Goal: Transaction & Acquisition: Obtain resource

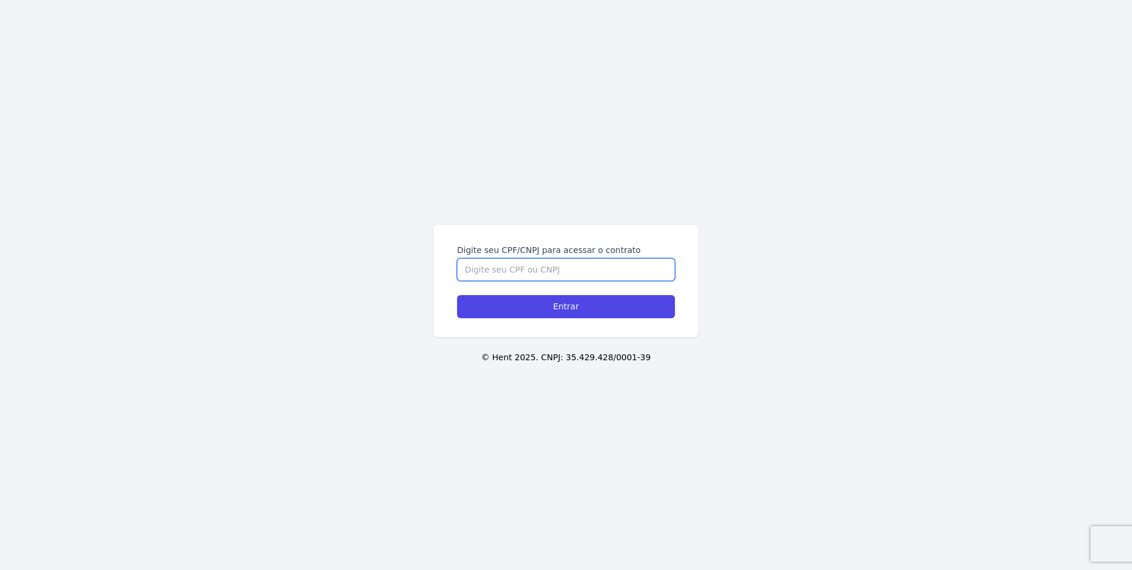
click at [524, 273] on input "Digite seu CPF/CNPJ para acessar o contrato" at bounding box center [566, 269] width 218 height 23
type input "00928803120"
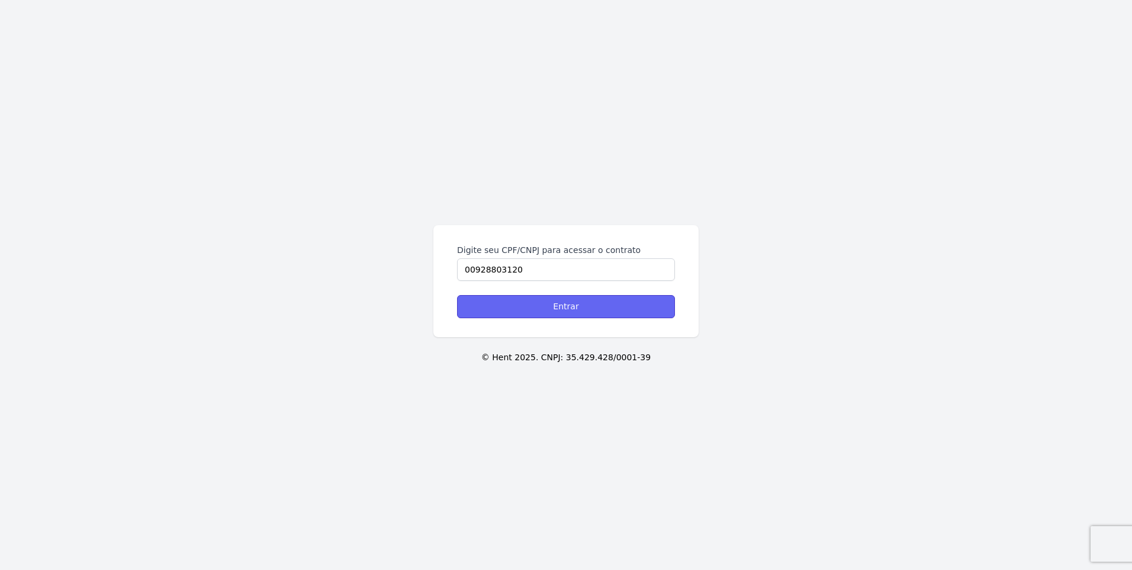
click at [547, 309] on input "Entrar" at bounding box center [566, 306] width 218 height 23
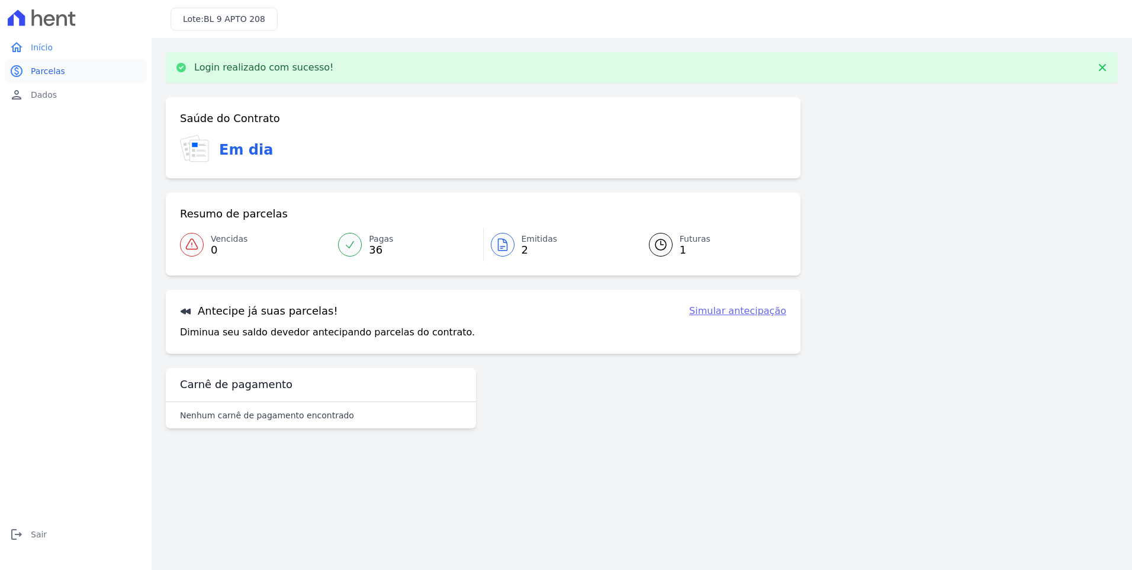
click at [47, 72] on span "Parcelas" at bounding box center [48, 71] width 34 height 12
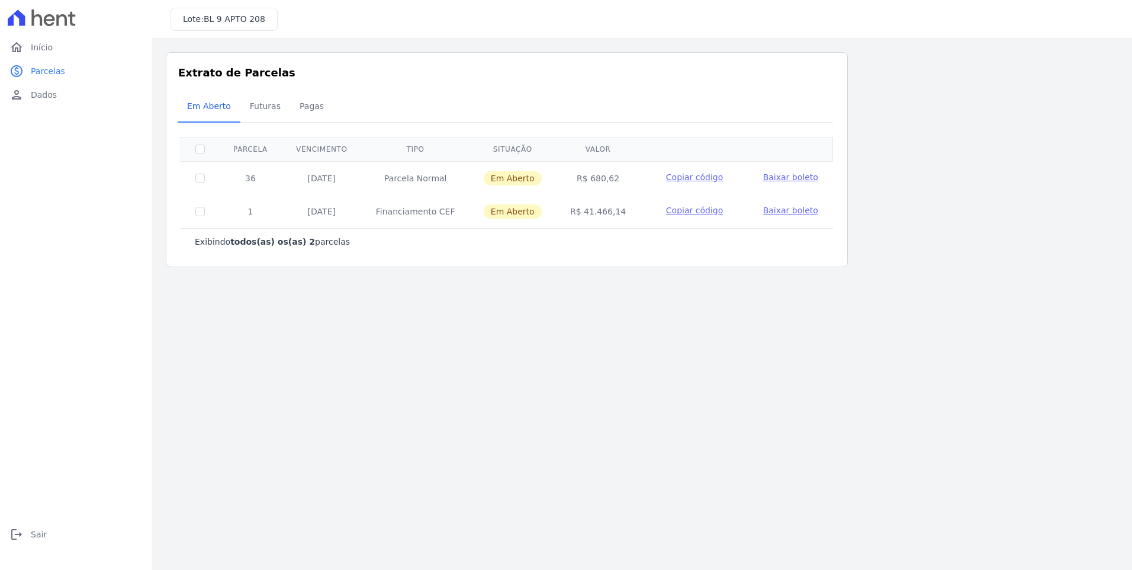
click at [94, 566] on div "home Início home Início paid Parcelas paid Parcelas person Dados person Dados l…" at bounding box center [76, 285] width 152 height 570
click at [786, 213] on span "Baixar boleto" at bounding box center [790, 210] width 55 height 9
click at [785, 176] on span "Baixar boleto" at bounding box center [790, 176] width 55 height 9
click at [261, 106] on span "Futuras" at bounding box center [265, 106] width 45 height 24
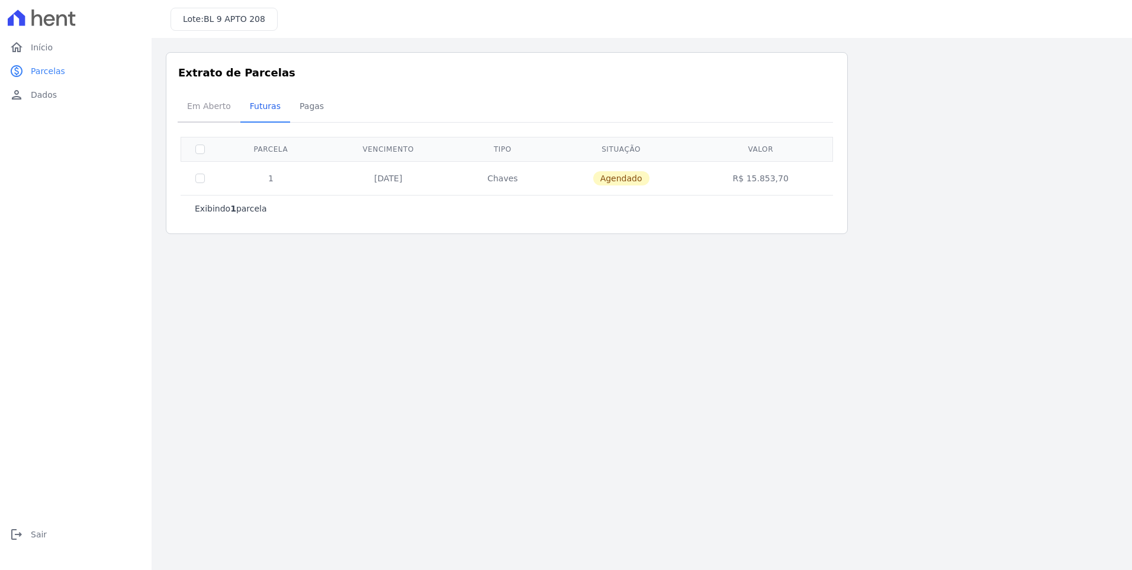
click at [223, 109] on span "Em Aberto" at bounding box center [209, 106] width 58 height 24
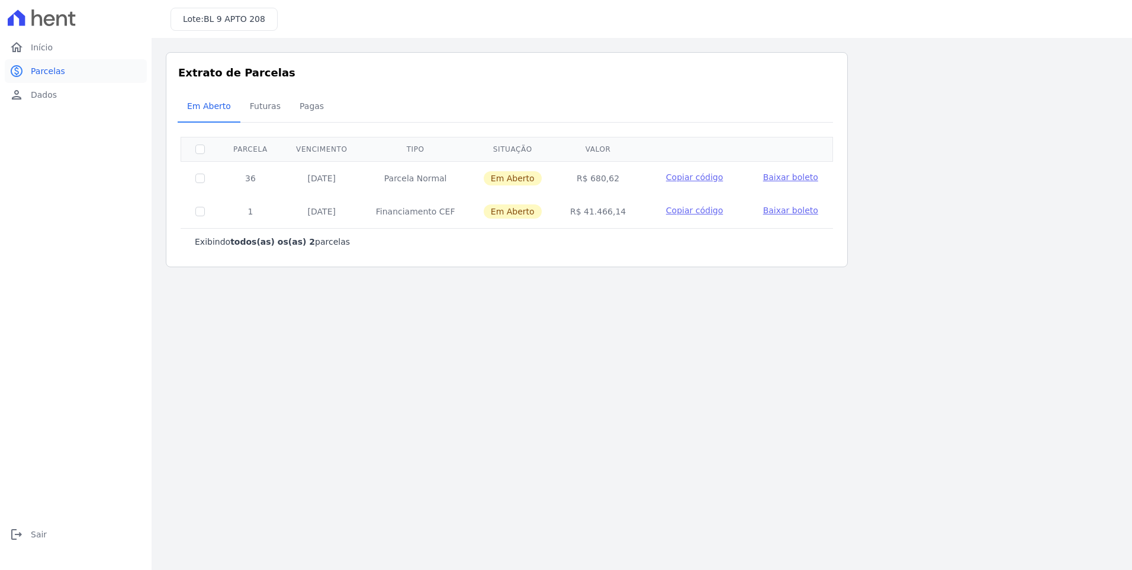
click at [44, 74] on span "Parcelas" at bounding box center [48, 71] width 34 height 12
click at [43, 51] on span "Início" at bounding box center [42, 47] width 22 height 12
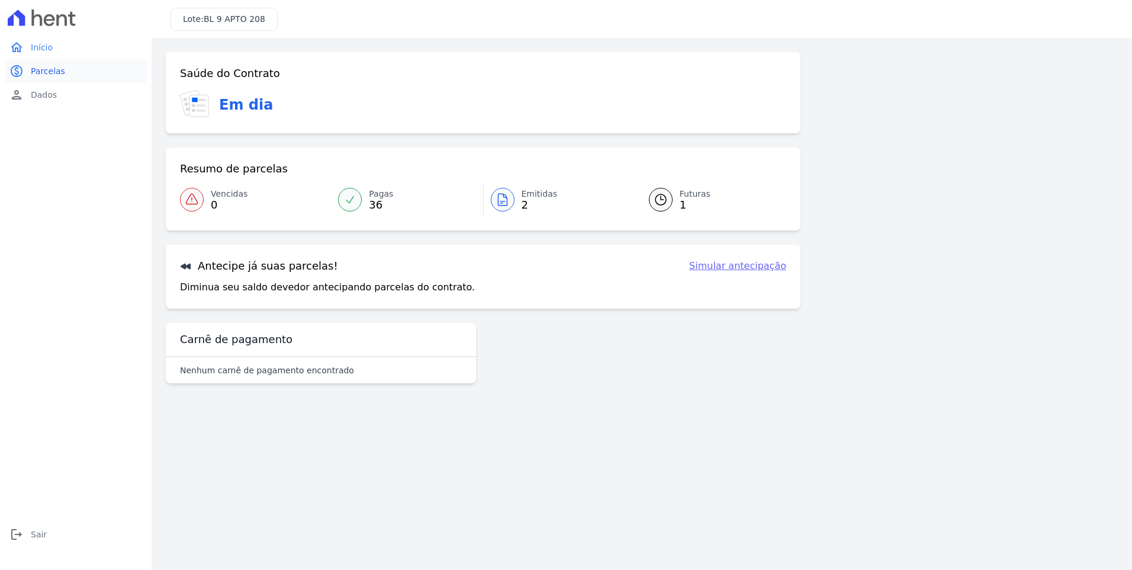
click at [53, 75] on span "Parcelas" at bounding box center [48, 71] width 34 height 12
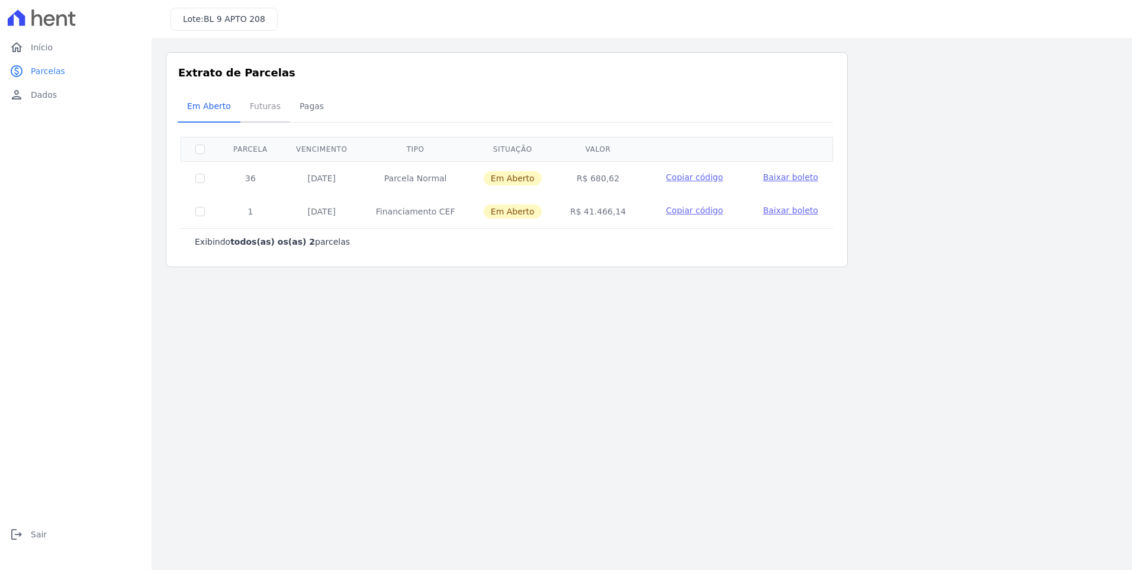
click at [256, 101] on span "Futuras" at bounding box center [265, 106] width 45 height 24
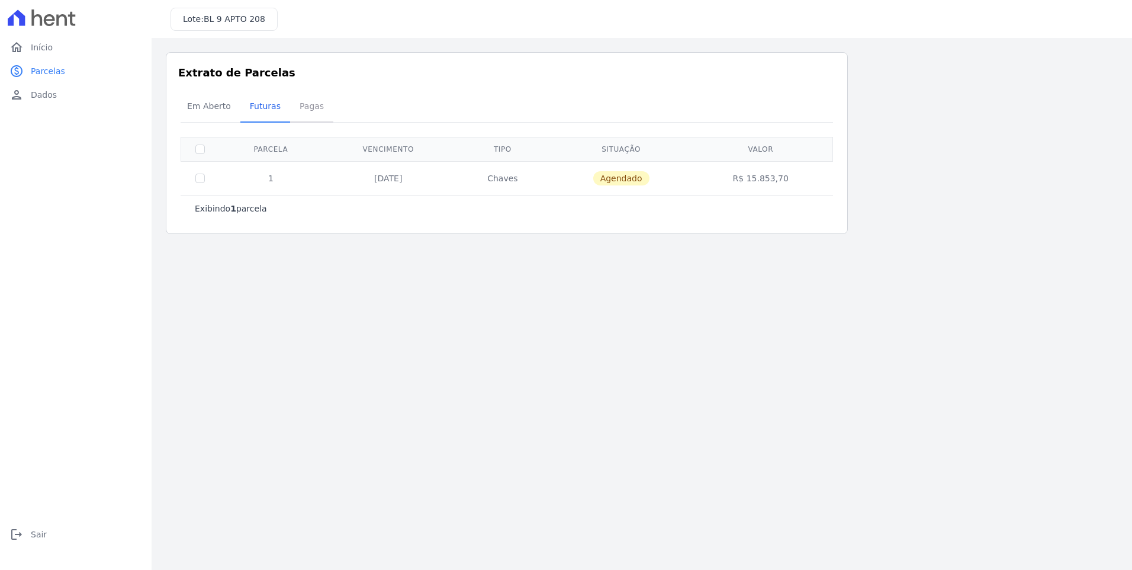
click at [300, 105] on span "Pagas" at bounding box center [312, 106] width 38 height 24
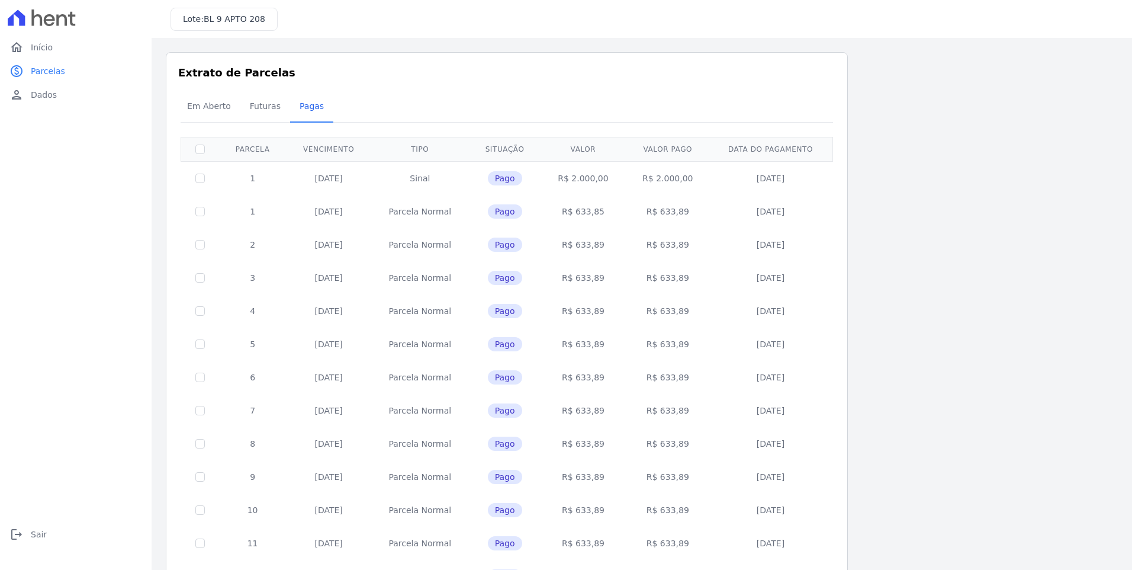
scroll to position [324, 0]
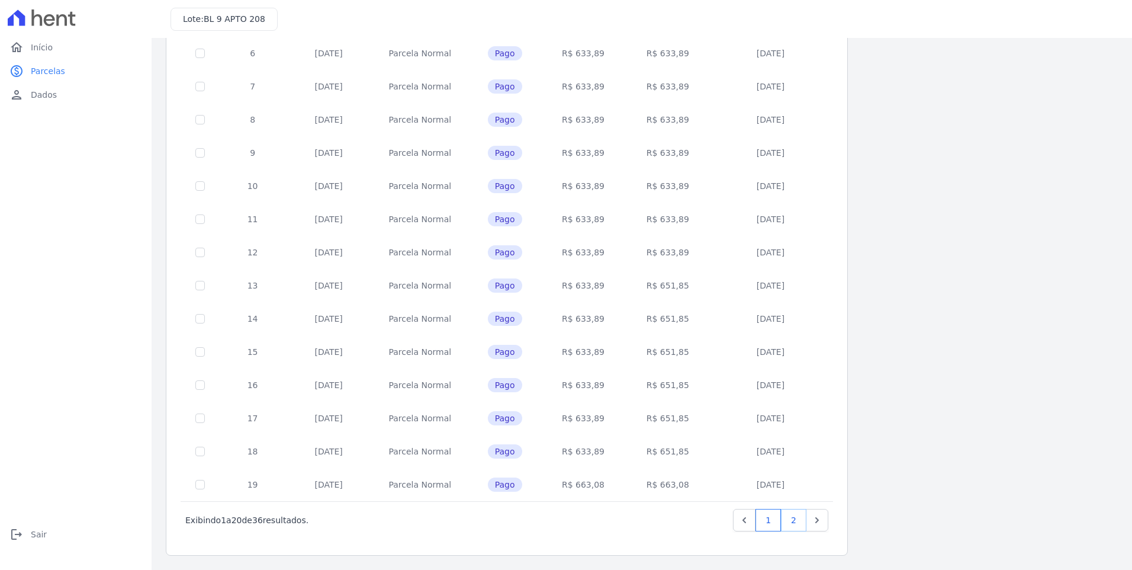
click at [785, 516] on link "2" at bounding box center [793, 520] width 25 height 23
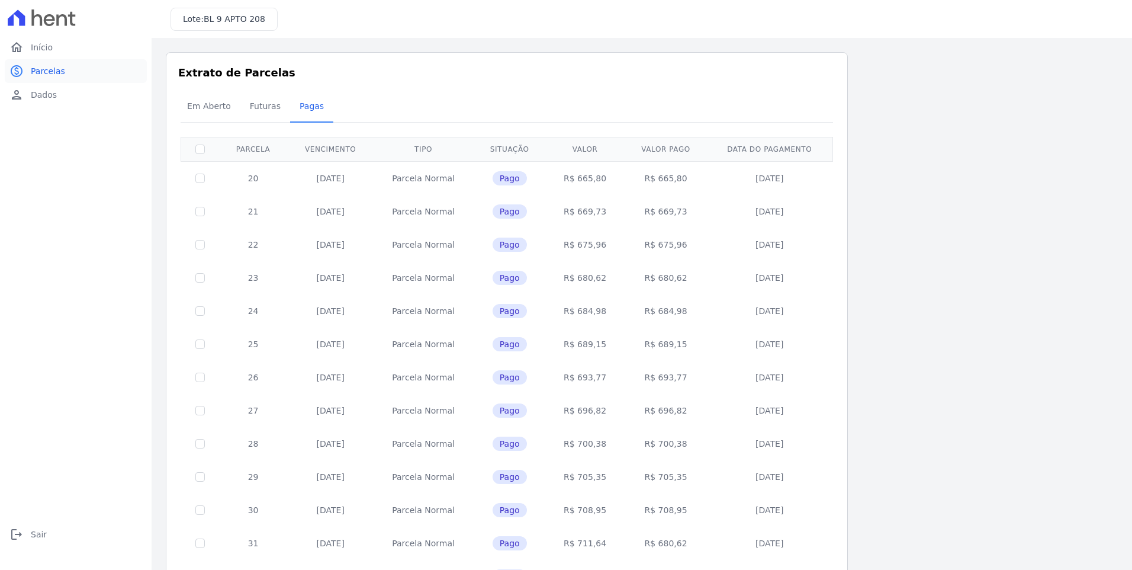
click at [46, 71] on span "Parcelas" at bounding box center [48, 71] width 34 height 12
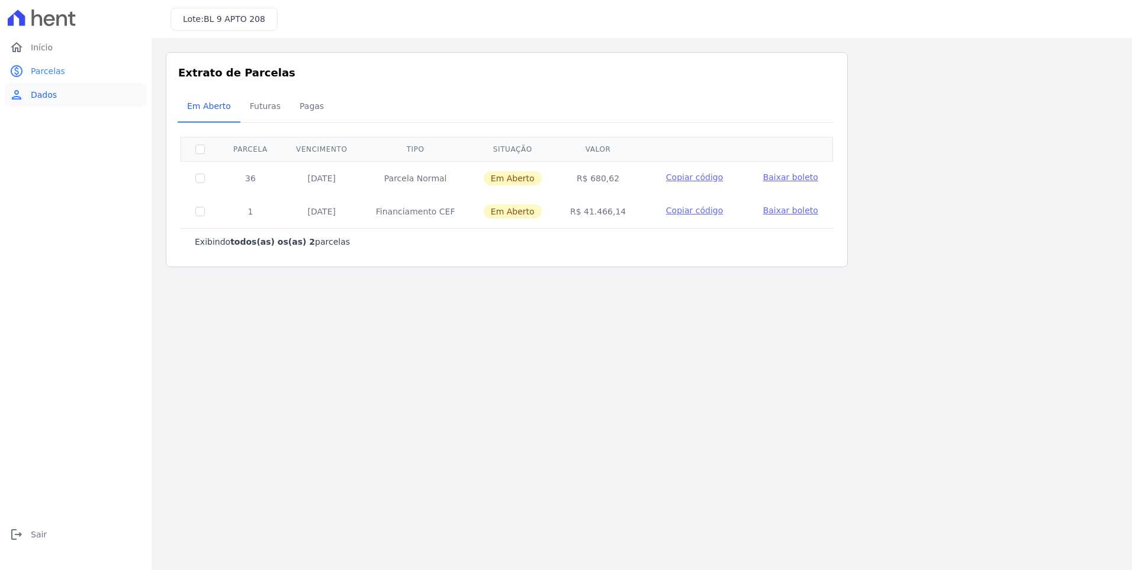
click at [52, 94] on span "Dados" at bounding box center [44, 95] width 26 height 12
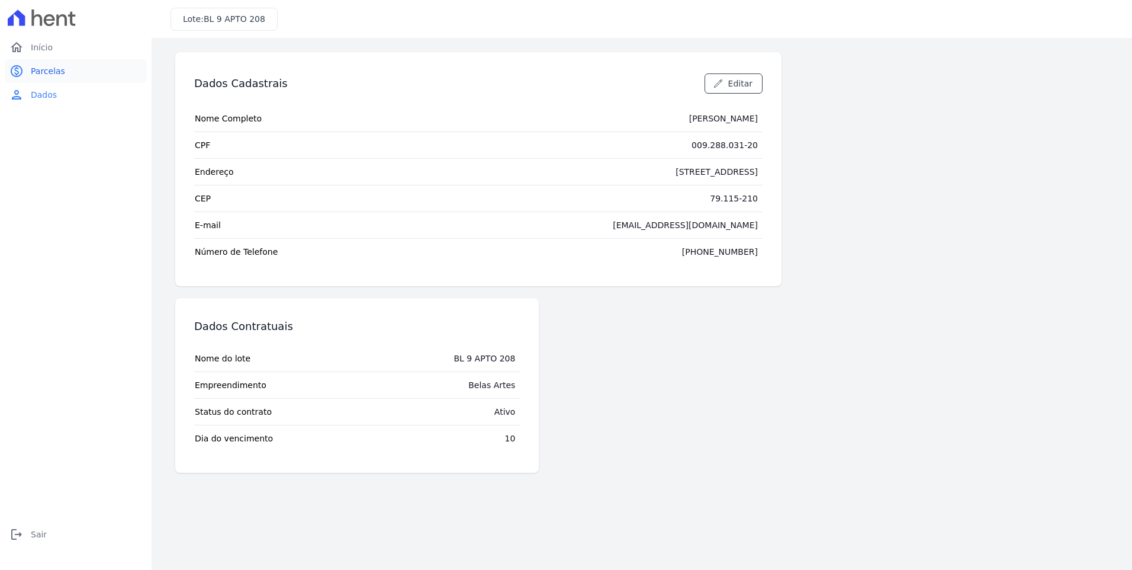
click at [49, 71] on span "Parcelas" at bounding box center [48, 71] width 34 height 12
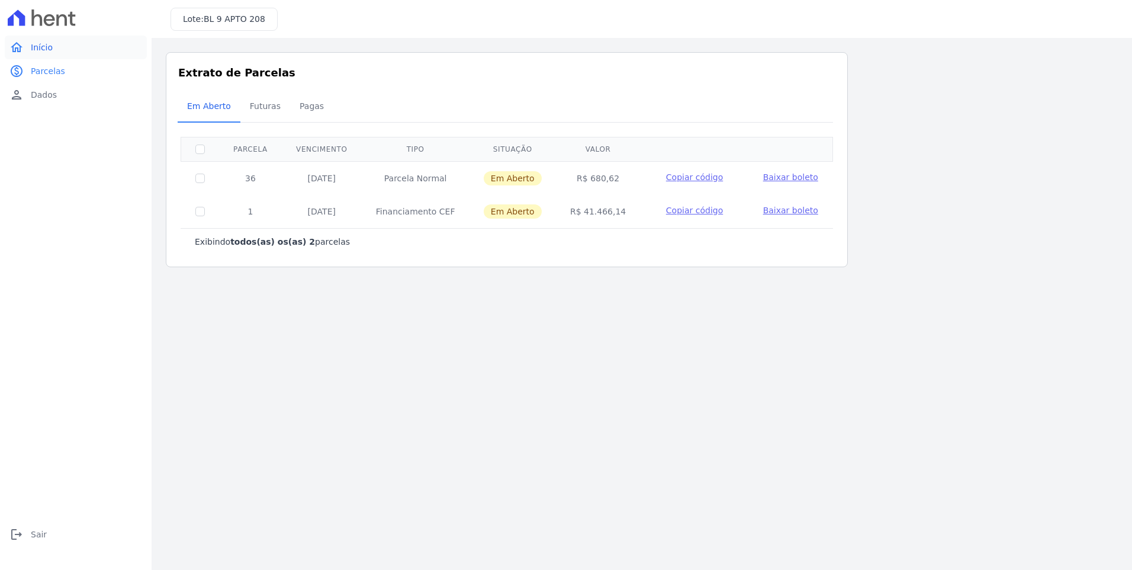
click at [50, 49] on span "Início" at bounding box center [42, 47] width 22 height 12
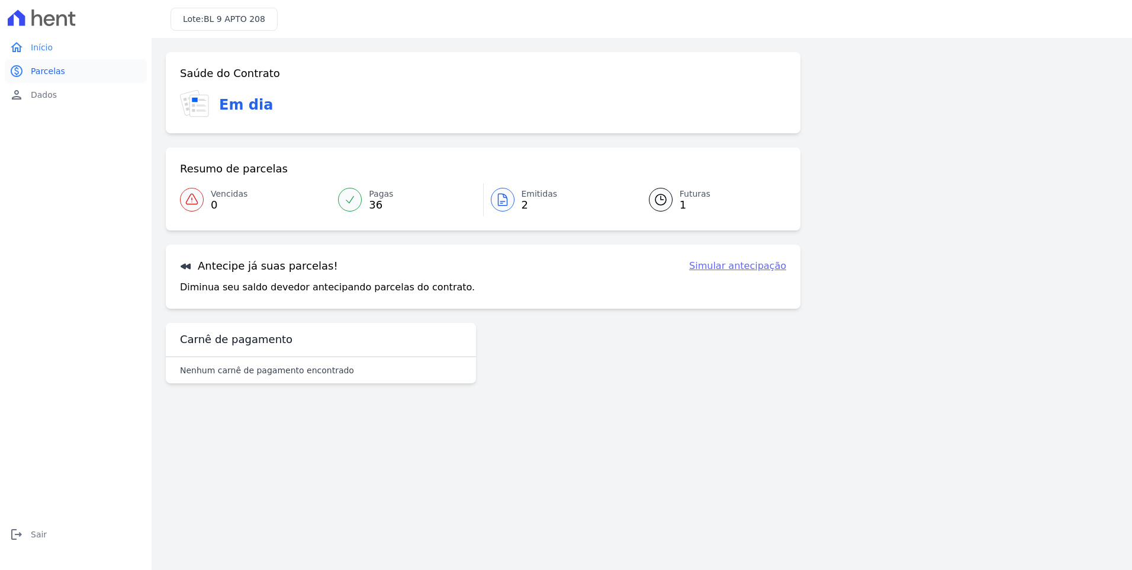
click at [51, 69] on span "Parcelas" at bounding box center [48, 71] width 34 height 12
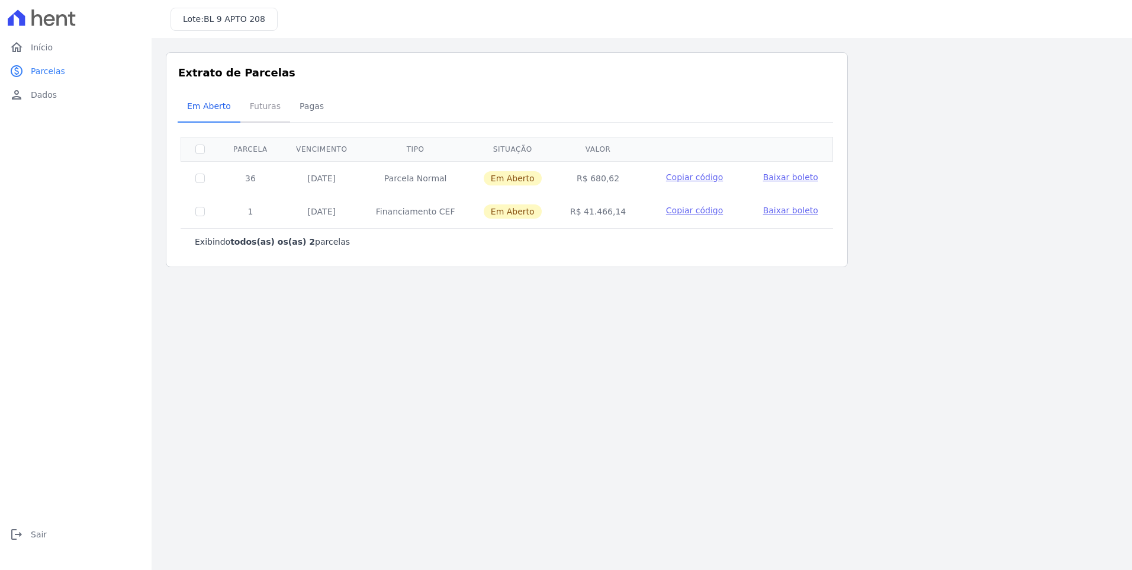
click at [264, 114] on span "Futuras" at bounding box center [265, 106] width 45 height 24
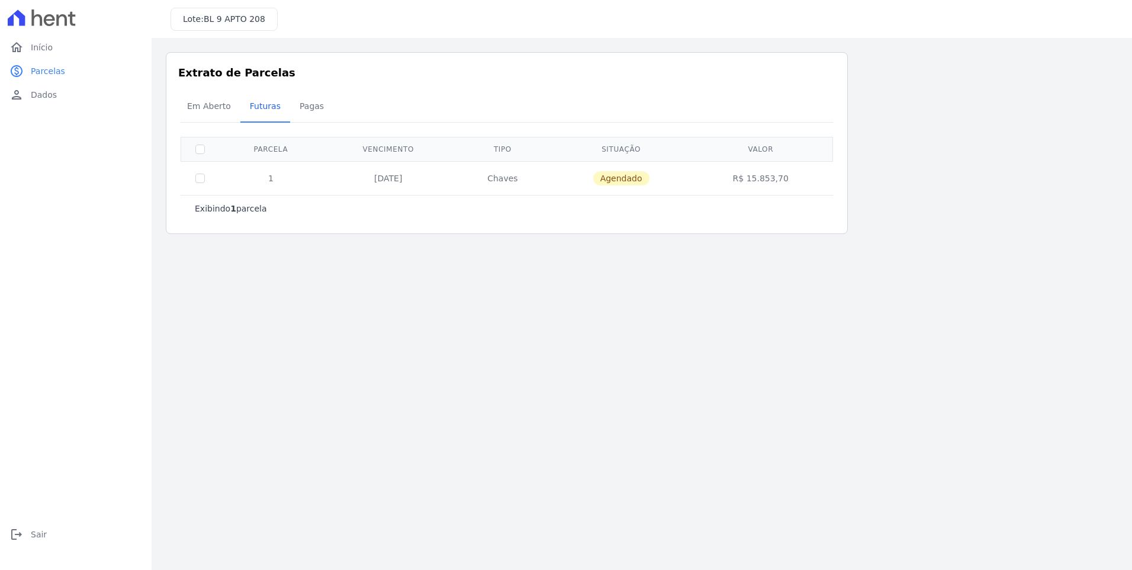
click at [197, 108] on span "Em Aberto" at bounding box center [209, 106] width 58 height 24
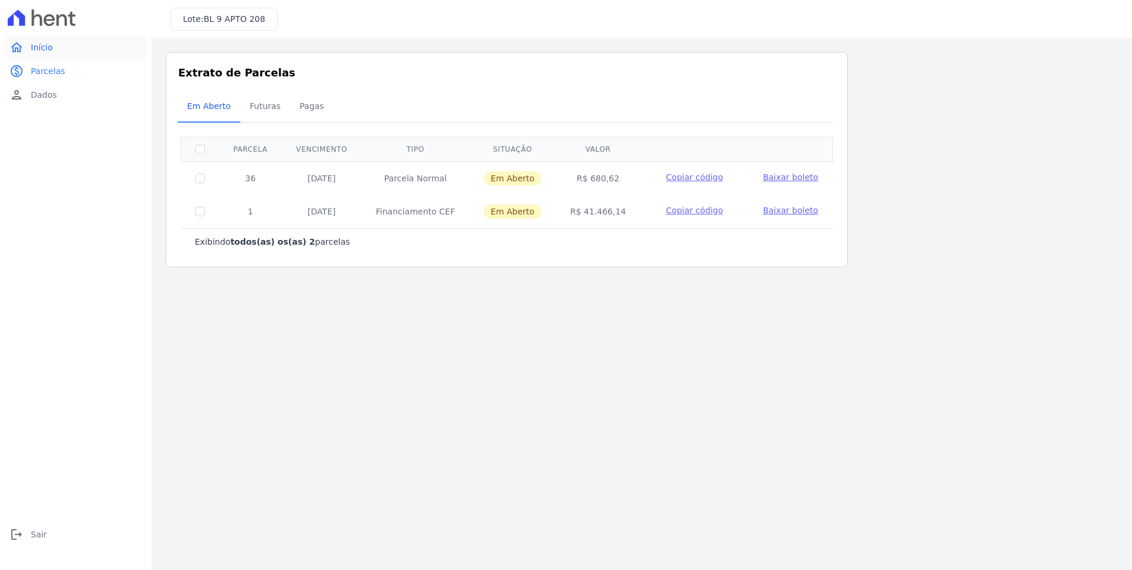
click at [50, 40] on link "home Início" at bounding box center [76, 48] width 142 height 24
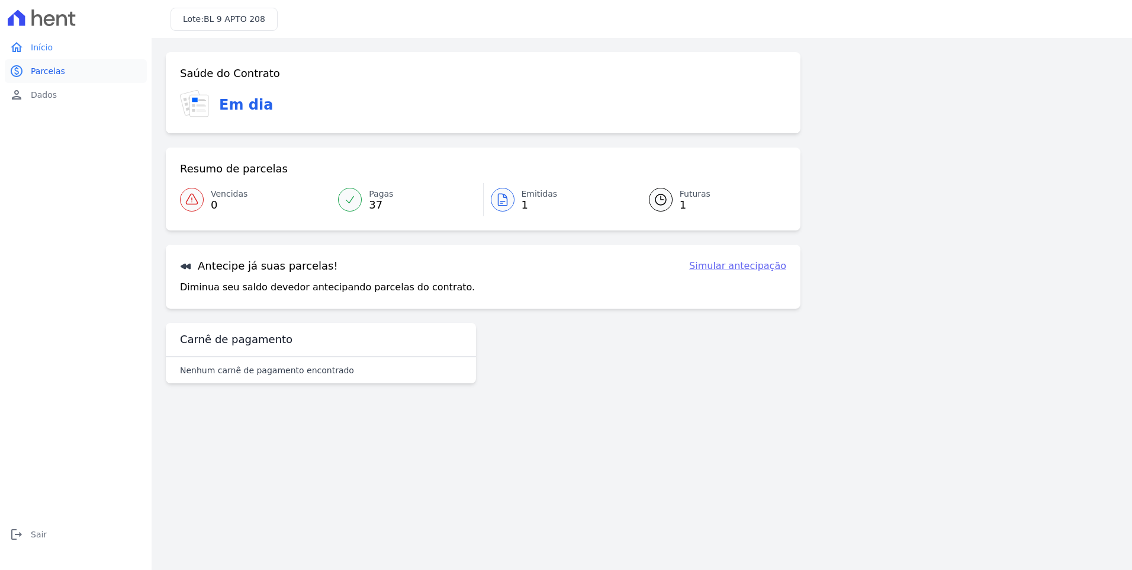
click at [48, 70] on span "Parcelas" at bounding box center [48, 71] width 34 height 12
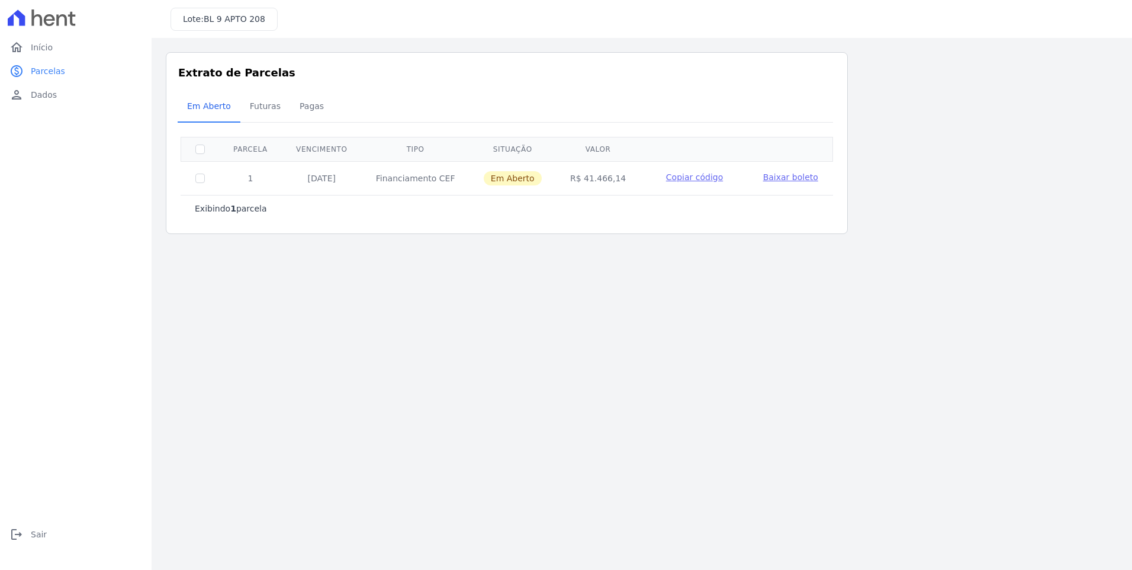
click at [794, 180] on span "Baixar boleto" at bounding box center [790, 176] width 55 height 9
click at [53, 97] on span "Dados" at bounding box center [44, 95] width 26 height 12
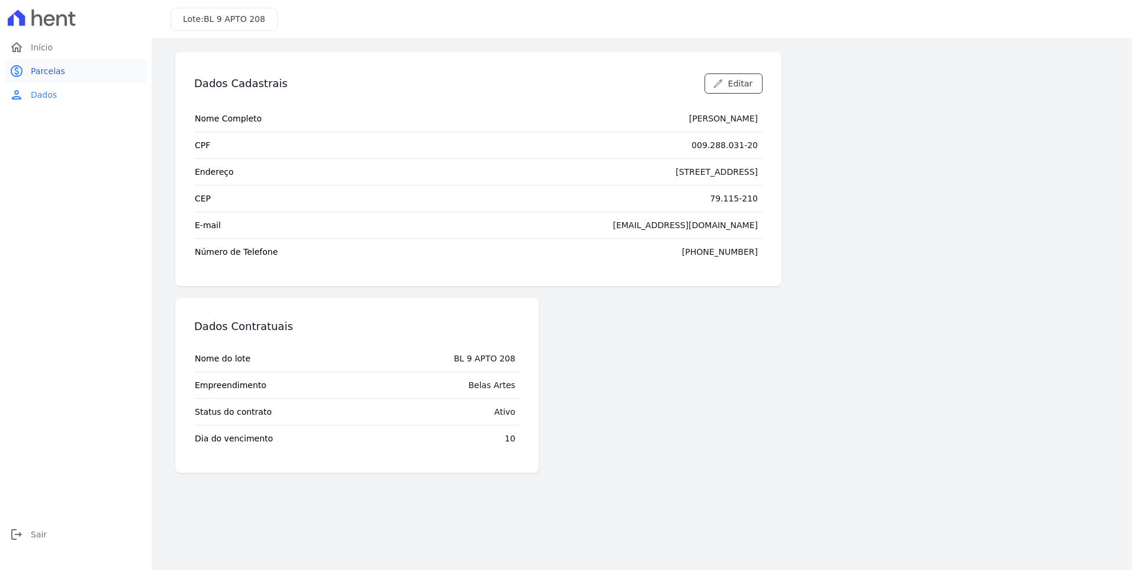
click at [59, 63] on link "paid Parcelas" at bounding box center [76, 71] width 142 height 24
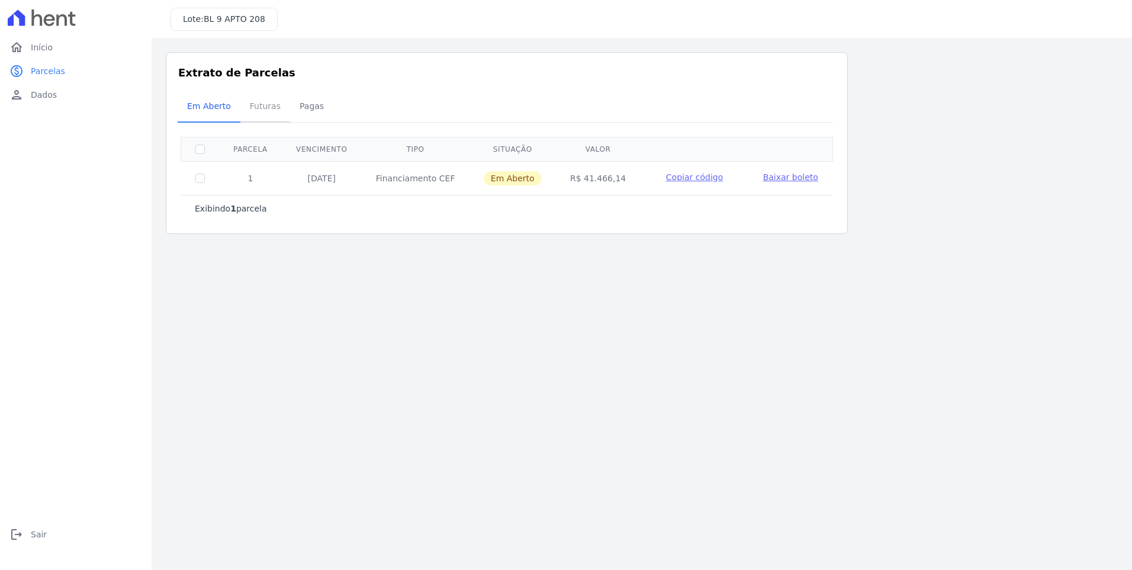
click at [254, 99] on span "Futuras" at bounding box center [265, 106] width 45 height 24
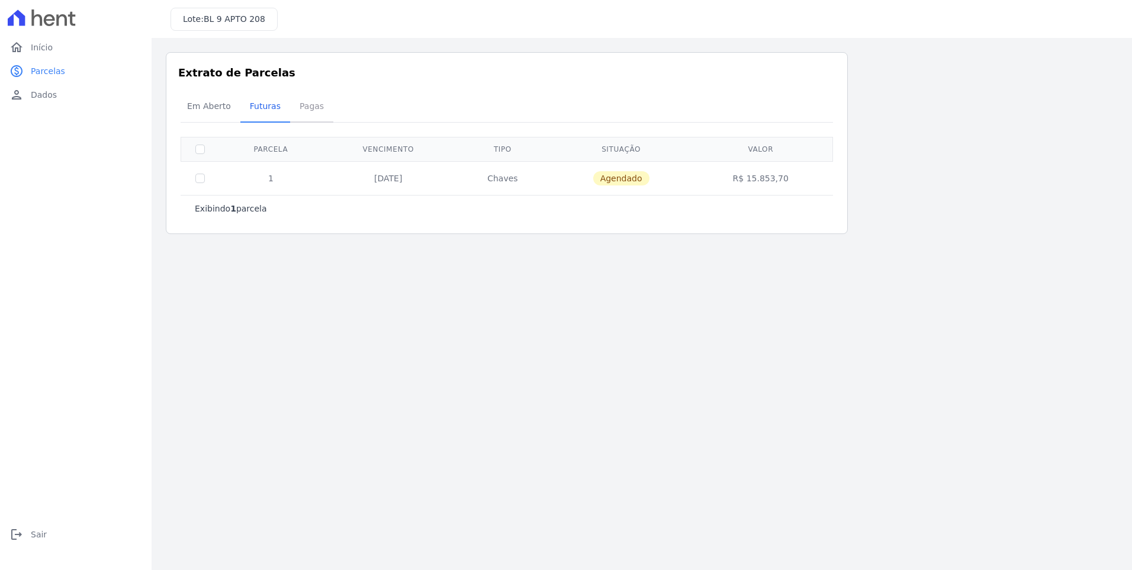
click at [309, 111] on span "Pagas" at bounding box center [312, 106] width 38 height 24
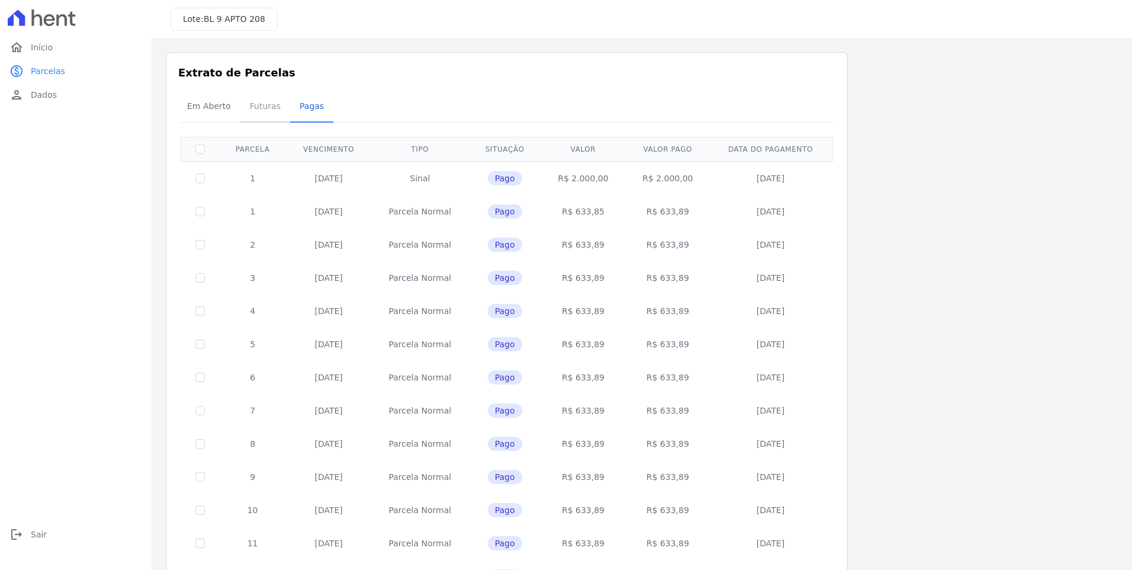
click at [265, 107] on span "Futuras" at bounding box center [265, 106] width 45 height 24
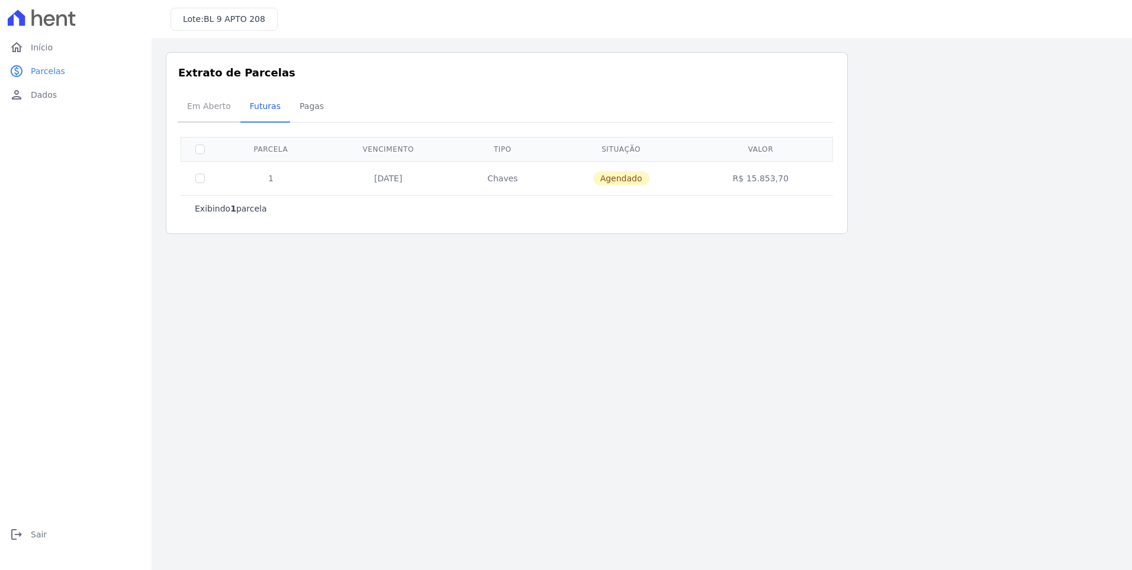
click at [217, 105] on span "Em Aberto" at bounding box center [209, 106] width 58 height 24
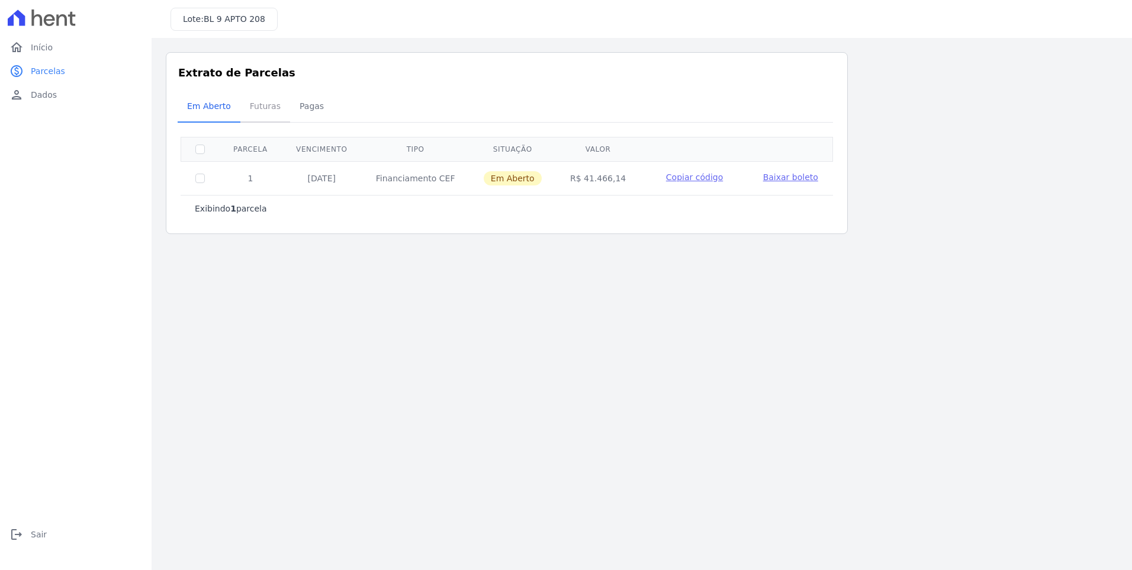
click at [259, 103] on span "Futuras" at bounding box center [265, 106] width 45 height 24
